Goal: Use online tool/utility

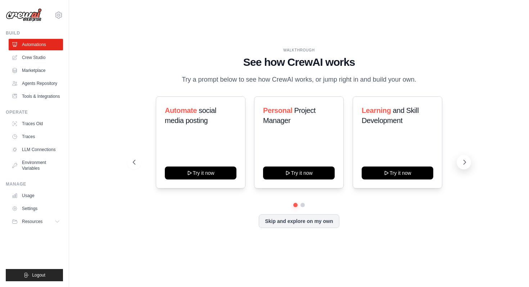
click at [465, 164] on icon at bounding box center [464, 162] width 7 height 7
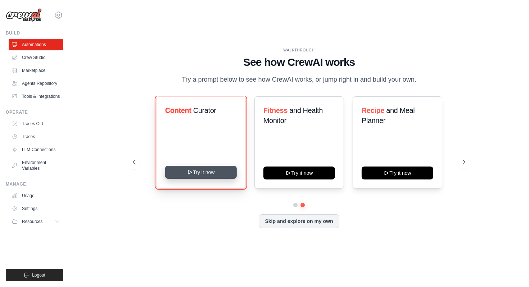
click at [205, 176] on button "Try it now" at bounding box center [201, 172] width 72 height 13
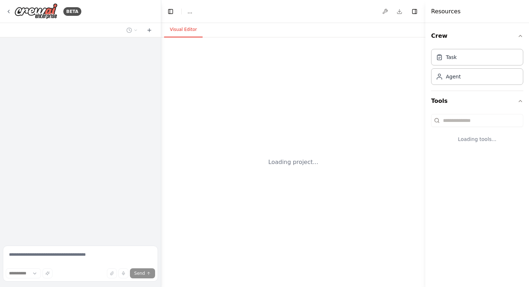
select select "****"
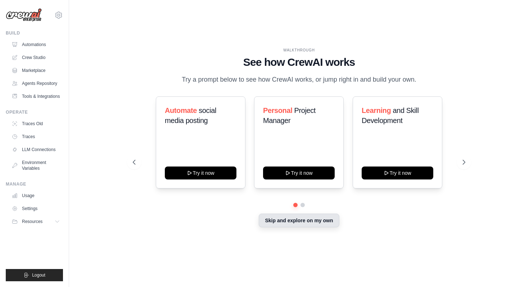
click at [290, 219] on button "Skip and explore on my own" at bounding box center [299, 221] width 80 height 14
